Goal: Navigation & Orientation: Understand site structure

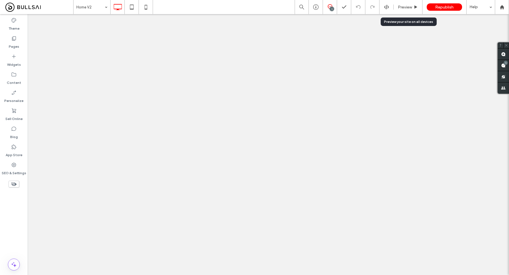
click at [413, 6] on icon at bounding box center [415, 7] width 4 height 4
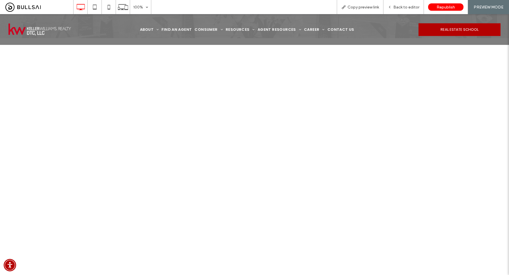
scroll to position [397, 0]
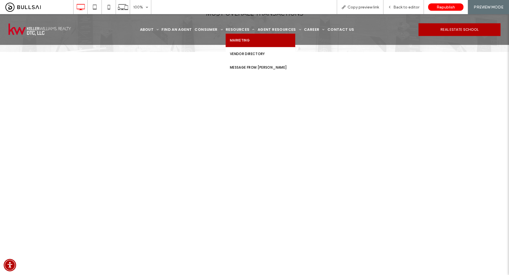
click at [249, 43] on link "Marketing" at bounding box center [259, 41] width 69 height 14
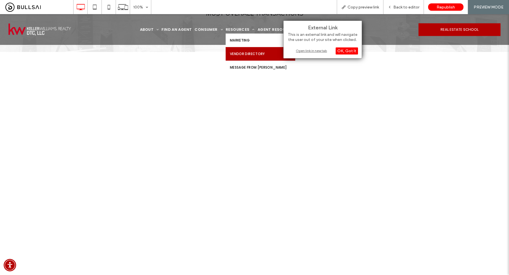
click at [251, 52] on span "Vendor Directory" at bounding box center [247, 53] width 35 height 5
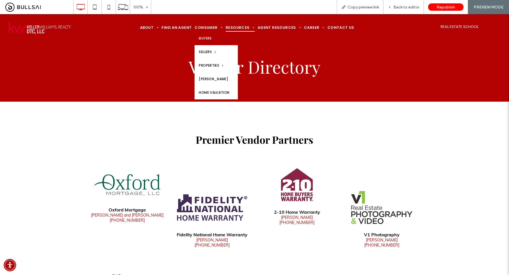
click at [210, 36] on span "Buyers" at bounding box center [205, 38] width 13 height 5
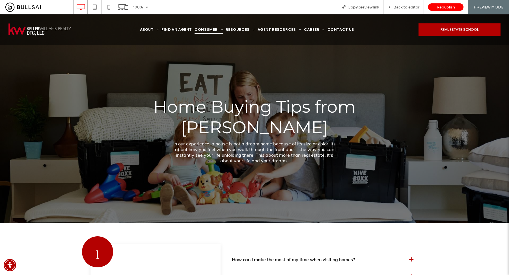
scroll to position [273, 0]
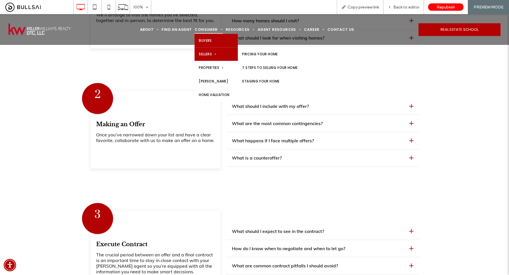
click at [214, 54] on span "Sellers" at bounding box center [207, 53] width 17 height 5
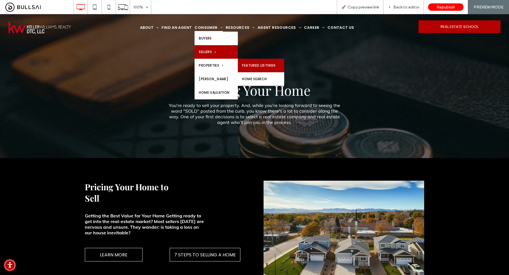
click at [254, 64] on link "Featured Listings" at bounding box center [261, 66] width 46 height 14
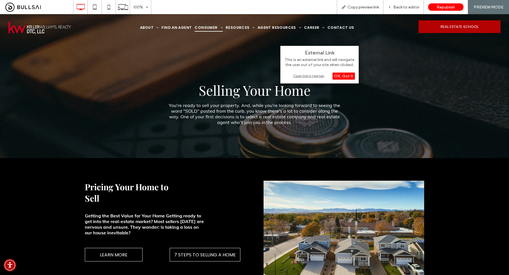
click at [307, 73] on div "Open link in new tab" at bounding box center [319, 76] width 71 height 6
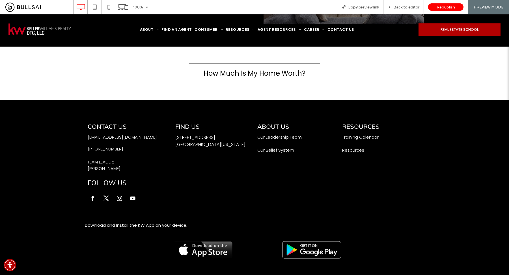
scroll to position [566, 0]
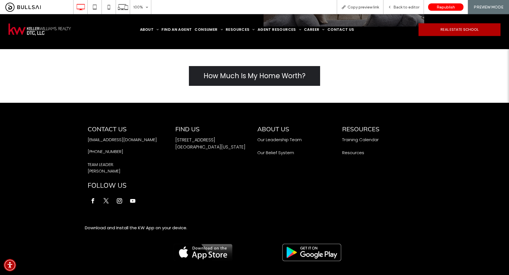
click at [231, 78] on span "How Much Is My Home Worth?" at bounding box center [254, 76] width 102 height 16
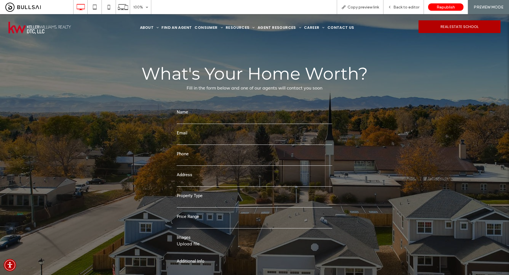
scroll to position [17, 0]
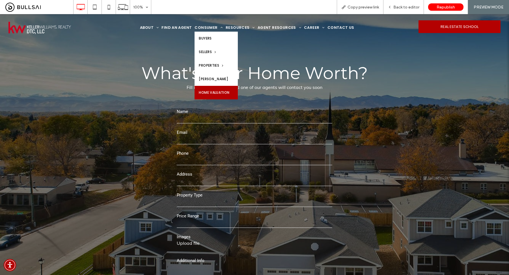
click at [213, 93] on span "Home Valuation" at bounding box center [214, 92] width 31 height 5
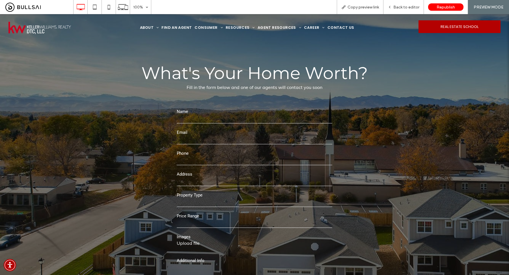
click at [105, 118] on div "**********" at bounding box center [254, 187] width 339 height 297
click at [251, 79] on span "What's Your Home Worth?" at bounding box center [254, 73] width 226 height 21
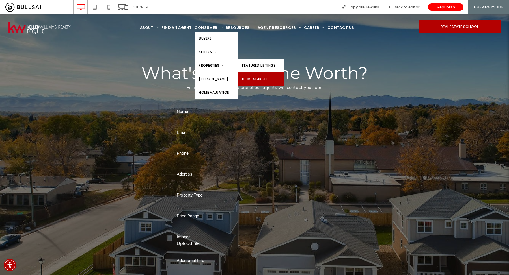
click at [255, 79] on link "Home Search" at bounding box center [261, 79] width 46 height 14
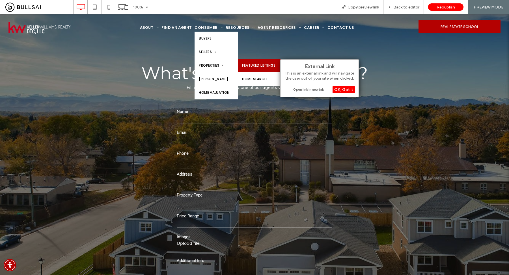
click at [254, 65] on link "Featured Listings" at bounding box center [261, 66] width 46 height 14
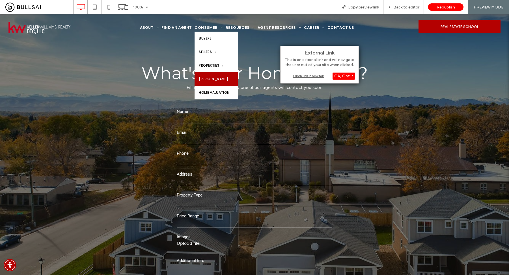
click at [225, 79] on span "[PERSON_NAME]" at bounding box center [213, 79] width 29 height 5
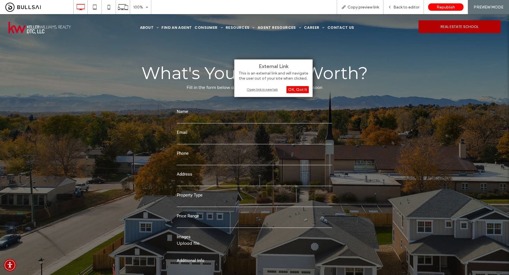
click at [252, 90] on div "Open link in new tab" at bounding box center [273, 89] width 71 height 6
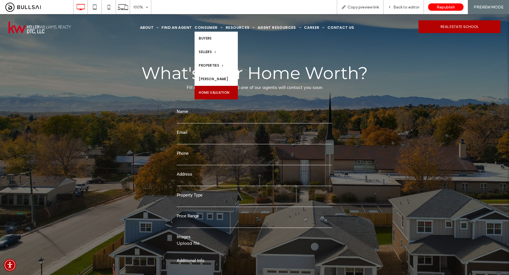
click at [220, 91] on span "Home Valuation" at bounding box center [214, 92] width 31 height 5
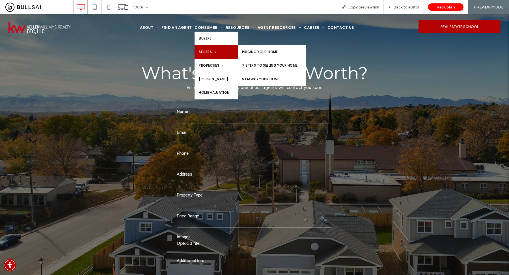
click at [214, 50] on span "Sellers" at bounding box center [207, 51] width 17 height 5
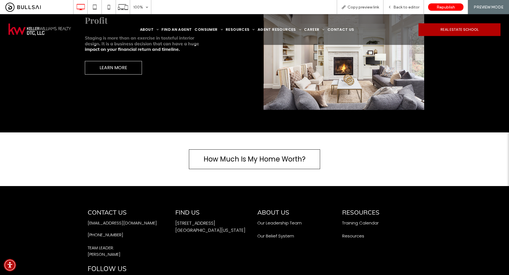
scroll to position [481, 0]
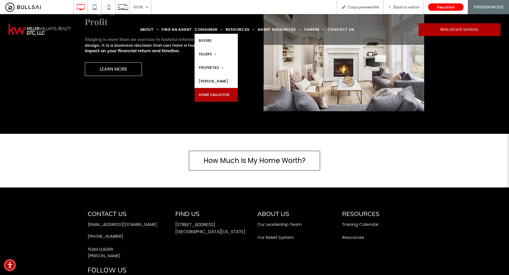
click at [229, 97] on span "Home Valuation" at bounding box center [214, 94] width 31 height 5
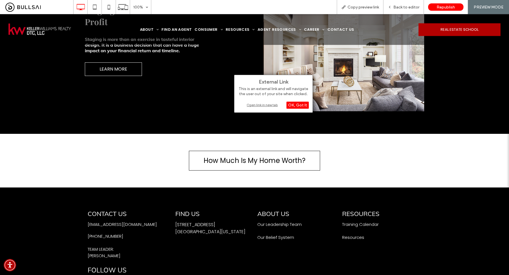
click at [258, 105] on div "Open link in new tab" at bounding box center [273, 105] width 71 height 6
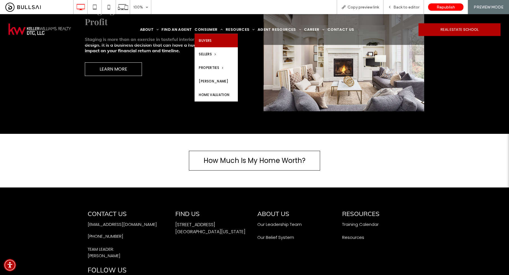
click at [211, 41] on span "Buyers" at bounding box center [205, 40] width 13 height 5
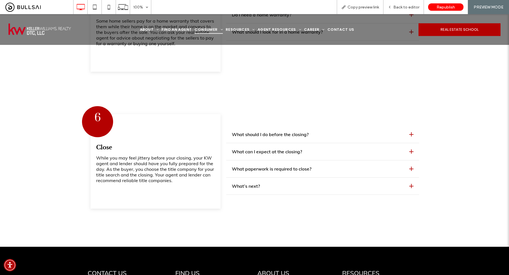
scroll to position [775, 0]
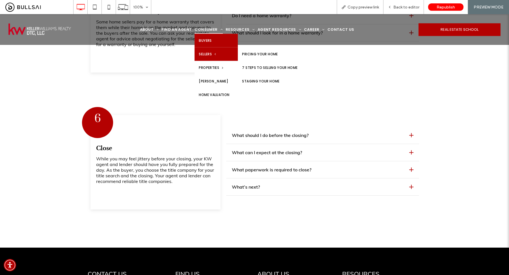
click at [213, 49] on link "Sellers" at bounding box center [215, 54] width 43 height 14
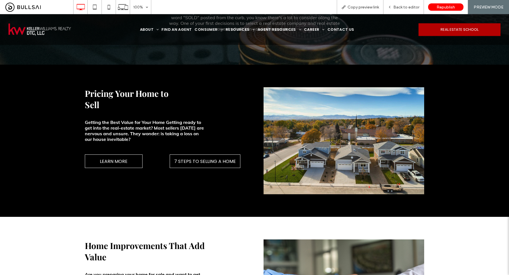
scroll to position [102, 0]
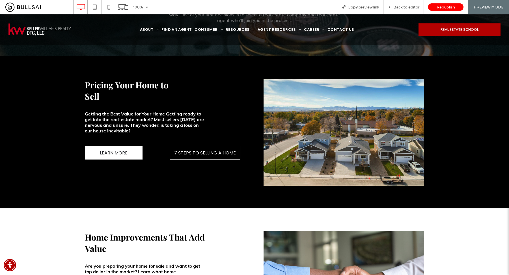
click at [135, 154] on link "LEARN MORE" at bounding box center [114, 153] width 58 height 14
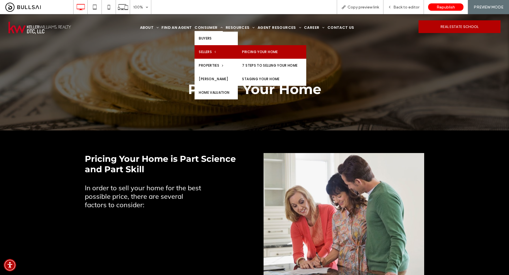
click at [224, 52] on link "Sellers" at bounding box center [215, 52] width 43 height 14
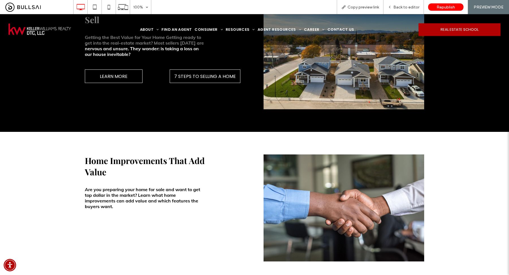
scroll to position [158, 0]
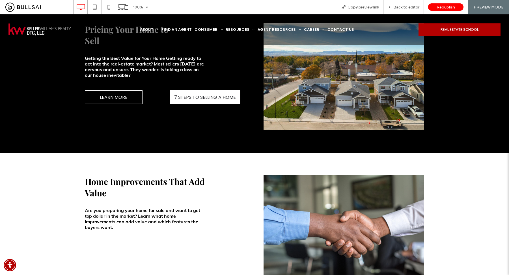
click at [211, 96] on span "7 STEPS TO SELLING A HOME" at bounding box center [205, 97] width 62 height 13
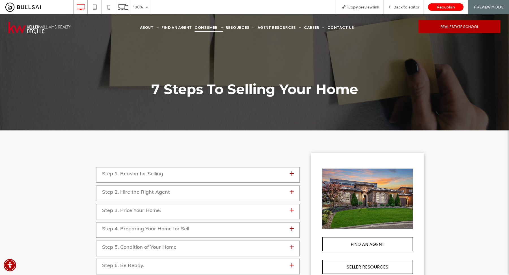
click at [229, 173] on div "Step 1. Reason for Selling" at bounding box center [193, 173] width 183 height 6
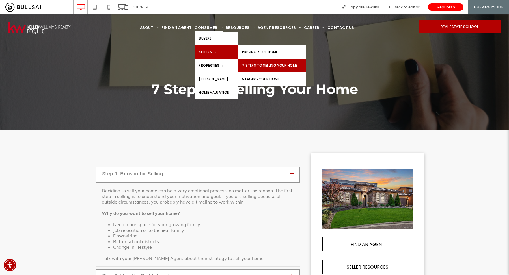
click at [214, 51] on span "Sellers" at bounding box center [207, 51] width 17 height 5
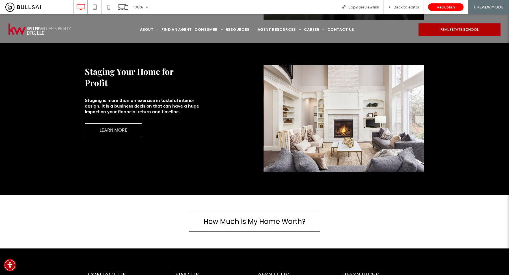
scroll to position [421, 0]
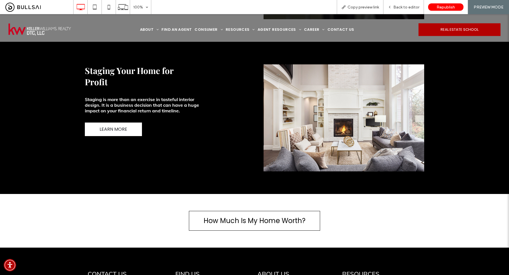
click at [129, 129] on link "LEARN MORE" at bounding box center [113, 130] width 57 height 14
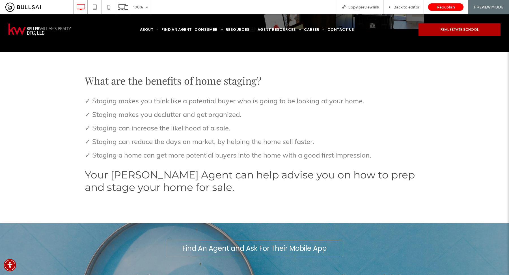
scroll to position [162, 0]
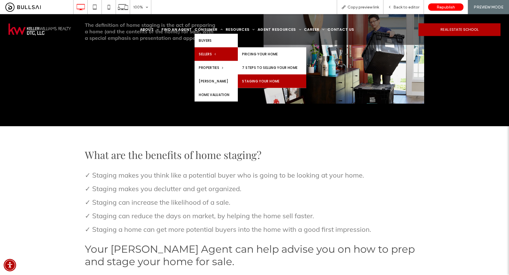
click at [212, 54] on span "Sellers" at bounding box center [207, 53] width 17 height 5
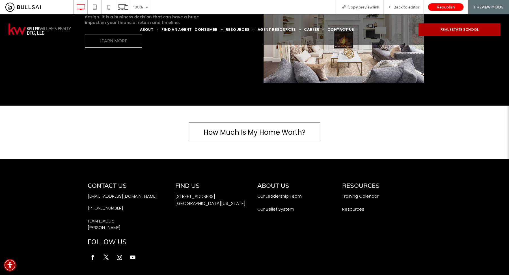
scroll to position [516, 0]
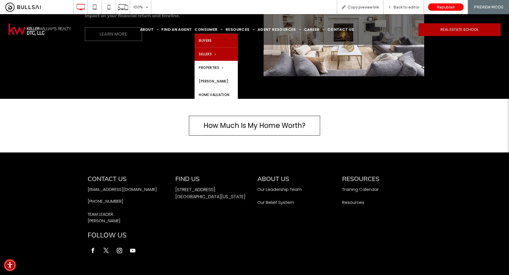
click at [216, 41] on link "Buyers" at bounding box center [215, 41] width 43 height 14
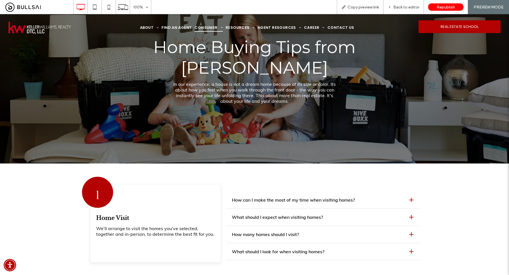
scroll to position [32, 0]
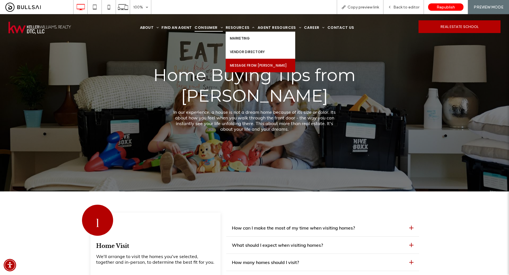
click at [247, 63] on span "Message From [PERSON_NAME]" at bounding box center [258, 65] width 57 height 5
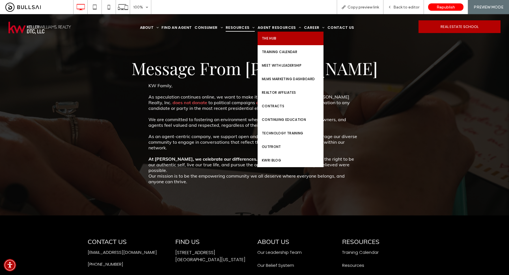
click at [279, 40] on link "The Hub" at bounding box center [290, 39] width 66 height 14
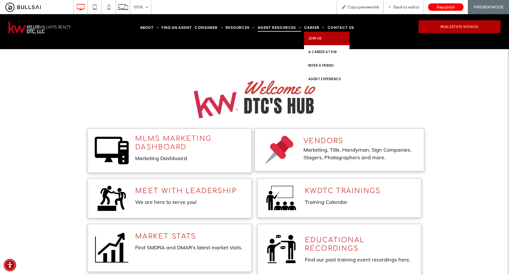
click at [313, 38] on span "Join Us" at bounding box center [315, 38] width 14 height 5
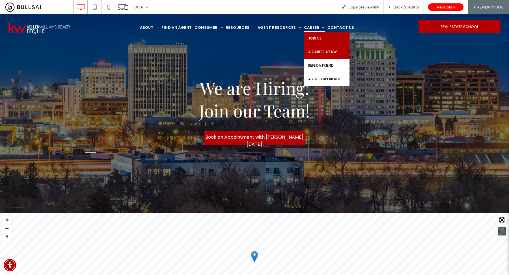
click at [316, 53] on span "A Career at KW" at bounding box center [322, 51] width 29 height 5
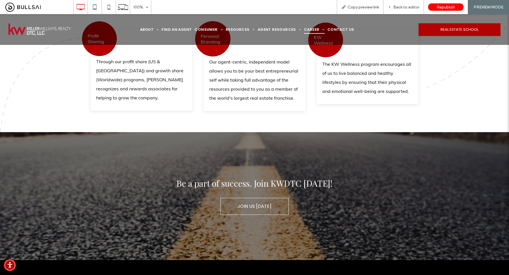
scroll to position [437, 0]
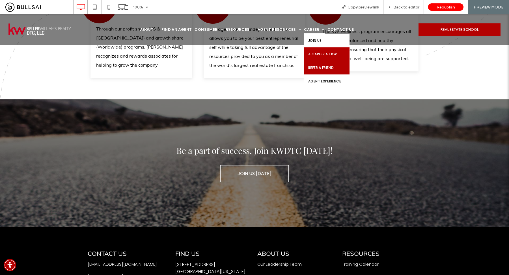
click at [320, 69] on span "Refer a Friend" at bounding box center [320, 67] width 25 height 5
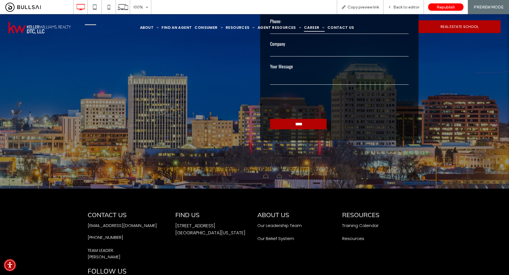
scroll to position [236, 0]
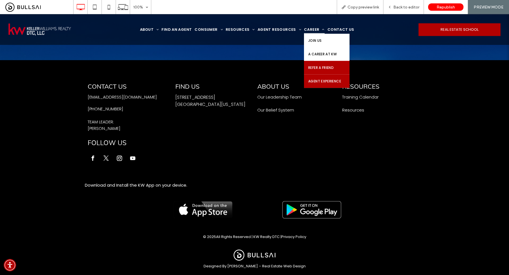
click at [319, 82] on span "Agent Experience" at bounding box center [324, 81] width 33 height 5
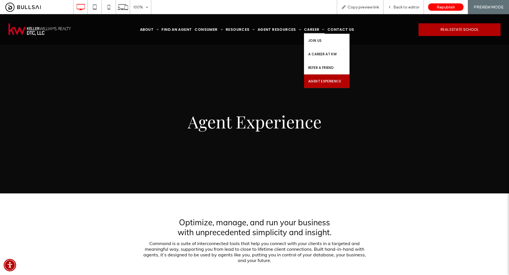
scroll to position [1659, 0]
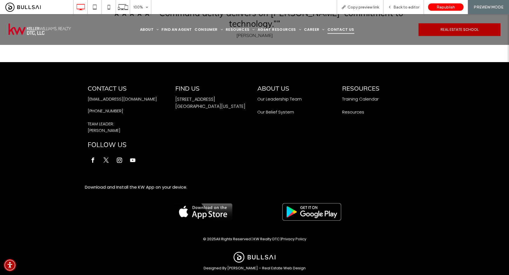
click at [333, 28] on span "Contact Us" at bounding box center [340, 29] width 27 height 8
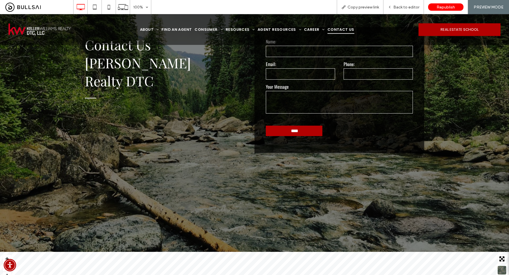
scroll to position [19, 0]
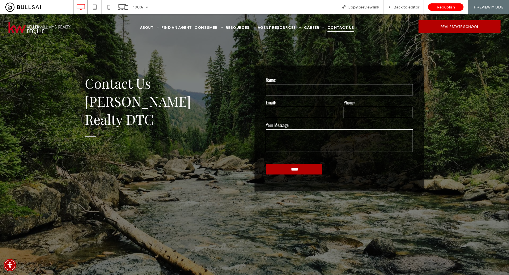
click at [64, 29] on img at bounding box center [39, 28] width 62 height 12
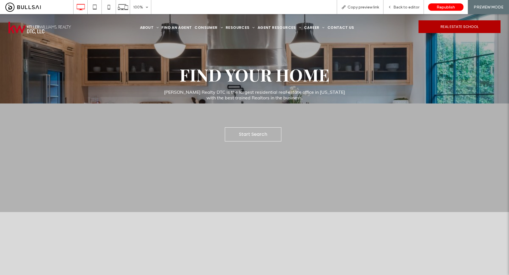
scroll to position [38, 0]
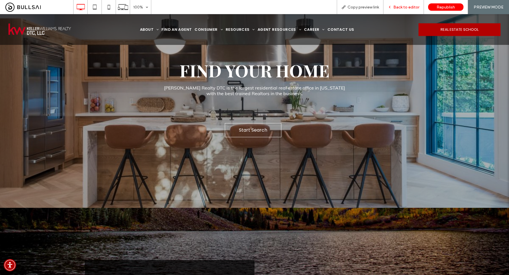
click at [399, 6] on span "Back to editor" at bounding box center [406, 7] width 26 height 5
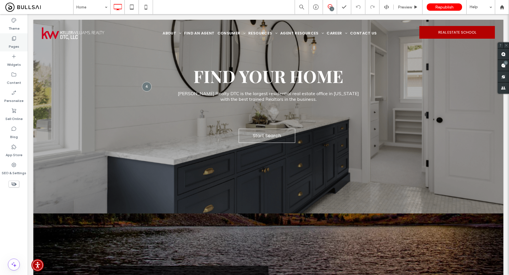
click at [13, 40] on use at bounding box center [14, 38] width 4 height 4
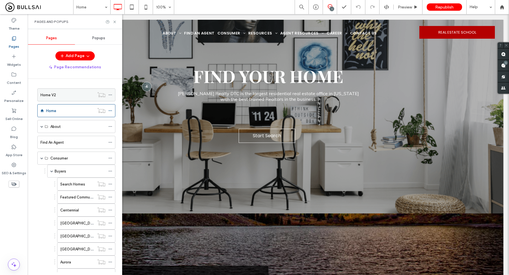
click at [62, 91] on div "Home V2" at bounding box center [67, 95] width 54 height 12
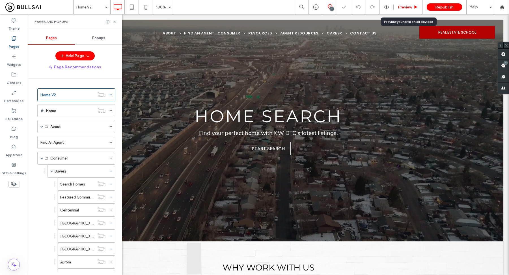
click at [409, 7] on span "Preview" at bounding box center [405, 7] width 14 height 5
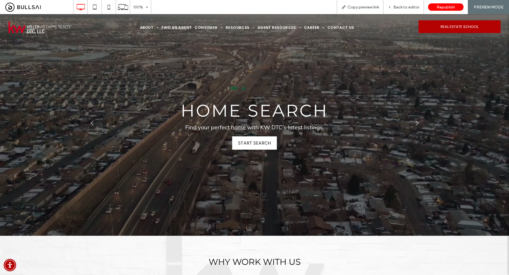
click at [265, 151] on link at bounding box center [254, 124] width 339 height 81
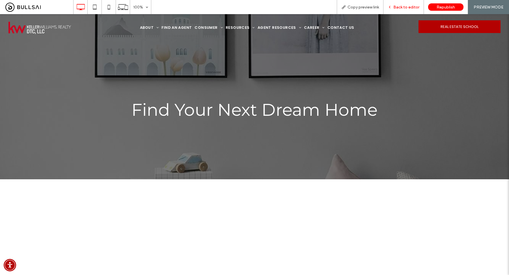
click at [404, 6] on span "Back to editor" at bounding box center [406, 7] width 26 height 5
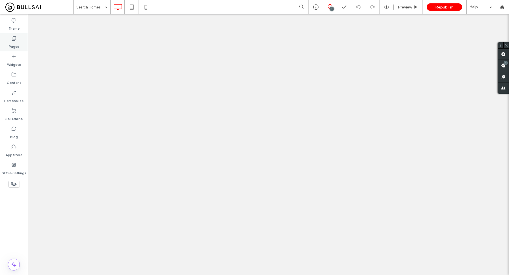
click at [12, 40] on icon at bounding box center [14, 39] width 6 height 6
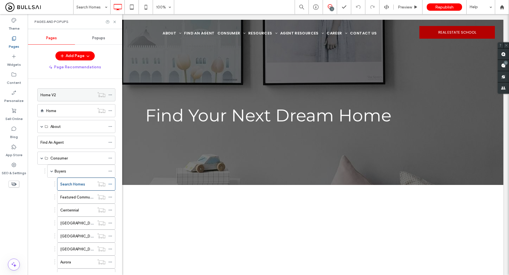
click at [63, 96] on div "Home V2" at bounding box center [67, 95] width 54 height 6
click at [115, 21] on icon at bounding box center [114, 22] width 4 height 4
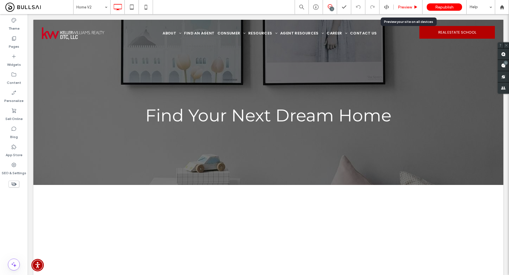
click at [407, 11] on div "Preview" at bounding box center [407, 7] width 29 height 14
click at [405, 9] on span "Preview" at bounding box center [405, 7] width 14 height 5
